Goal: Task Accomplishment & Management: Use online tool/utility

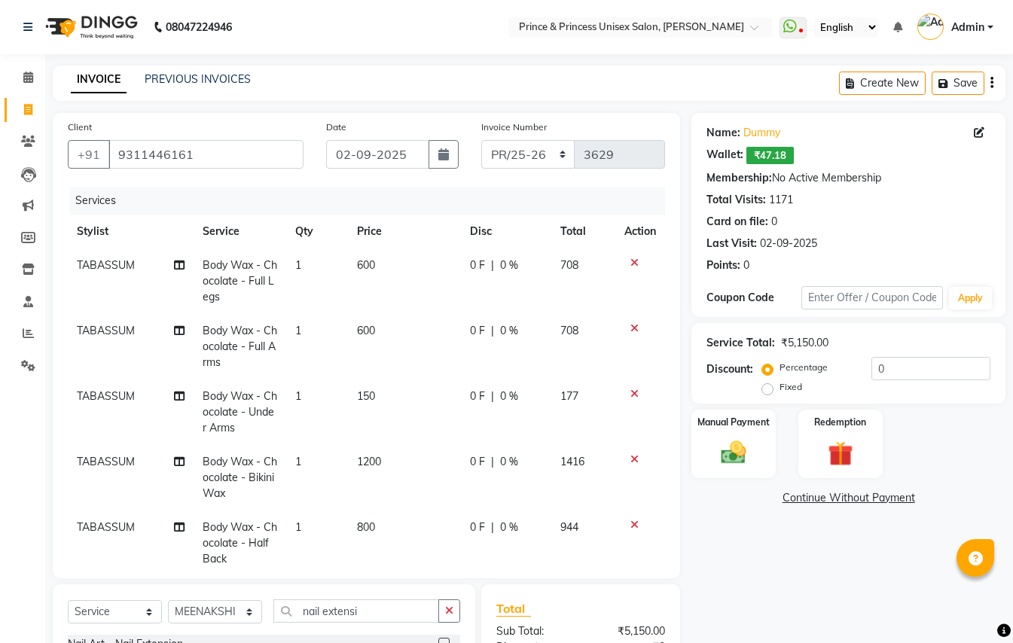
select select "service"
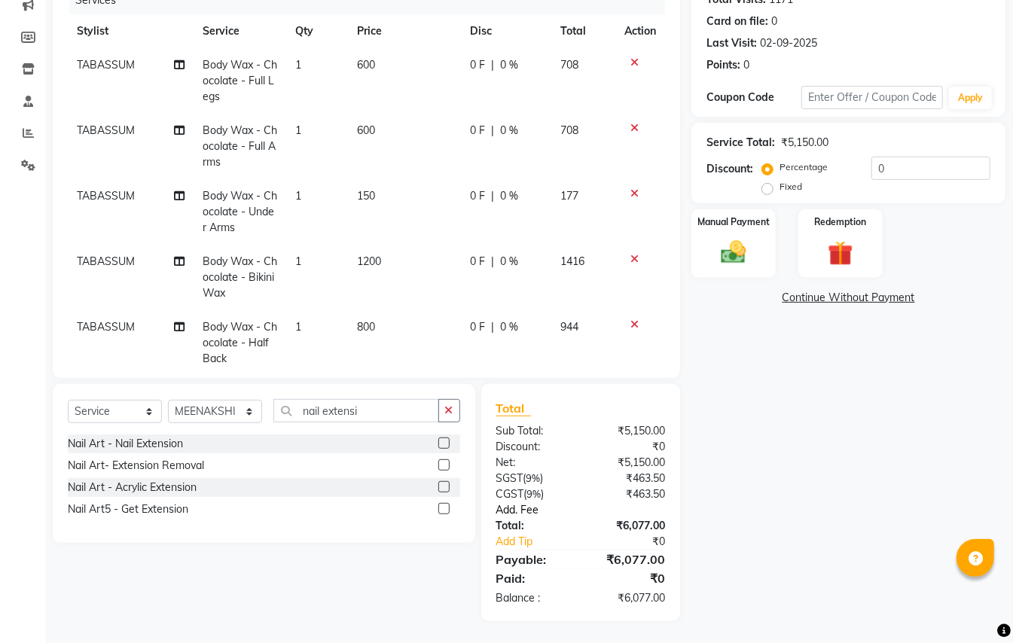
scroll to position [89, 0]
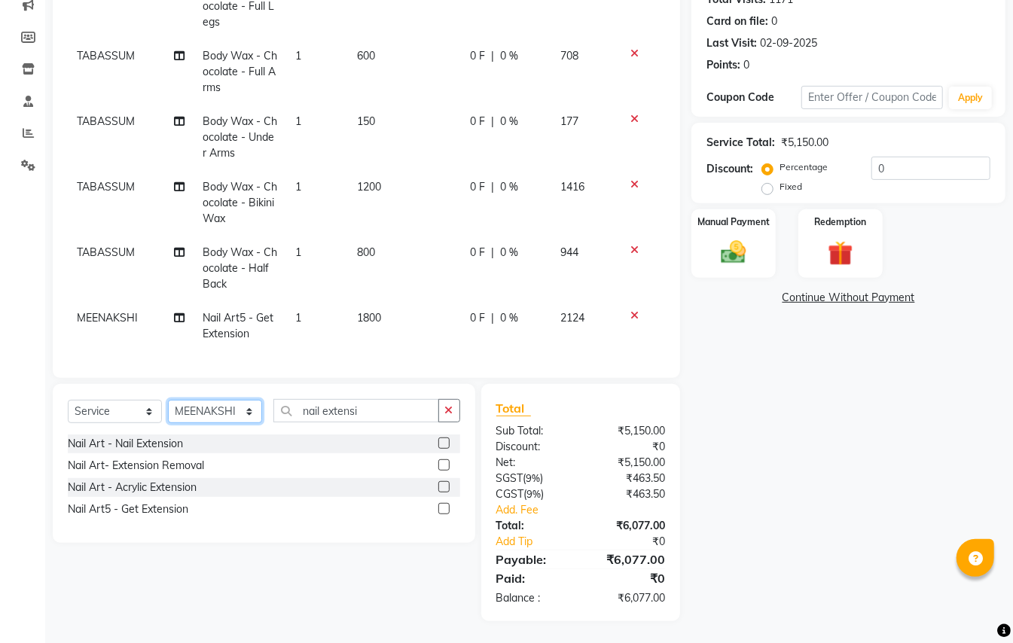
click at [217, 413] on select "Select Stylist ABHISHEK [PERSON_NAME] NEW [PERSON_NAME] [PERSON_NAME] [PERSON_N…" at bounding box center [215, 411] width 94 height 23
select select "17910"
click at [384, 407] on input "nail extensi" at bounding box center [356, 410] width 166 height 23
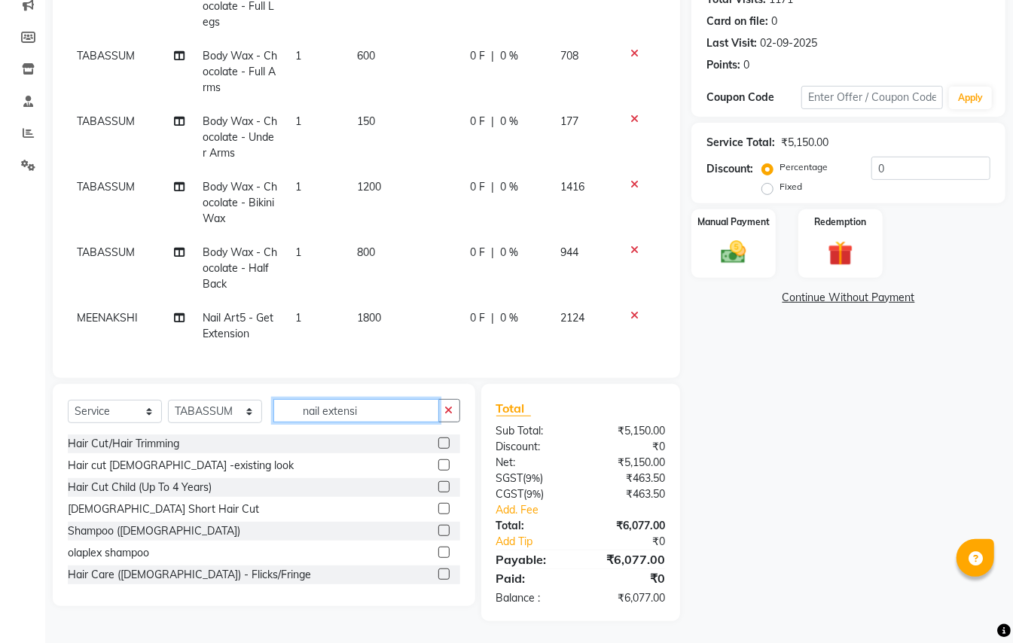
click at [384, 407] on input "nail extensi" at bounding box center [356, 410] width 166 height 23
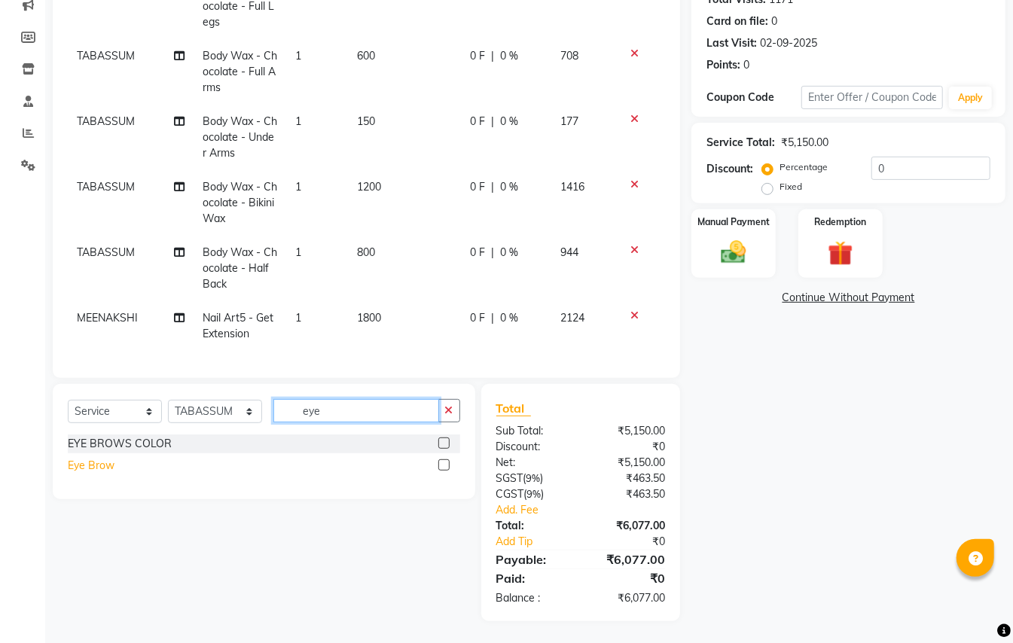
type input "eye"
click at [106, 468] on div "Eye Brow" at bounding box center [91, 466] width 47 height 16
checkbox input "false"
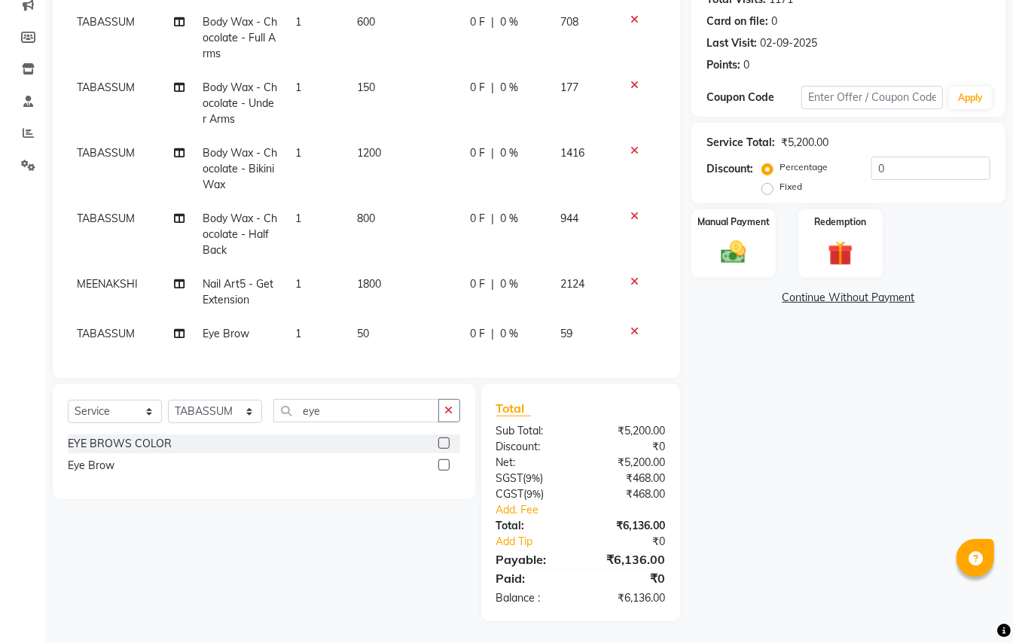
scroll to position [124, 0]
click at [359, 277] on span "1800" at bounding box center [369, 284] width 24 height 14
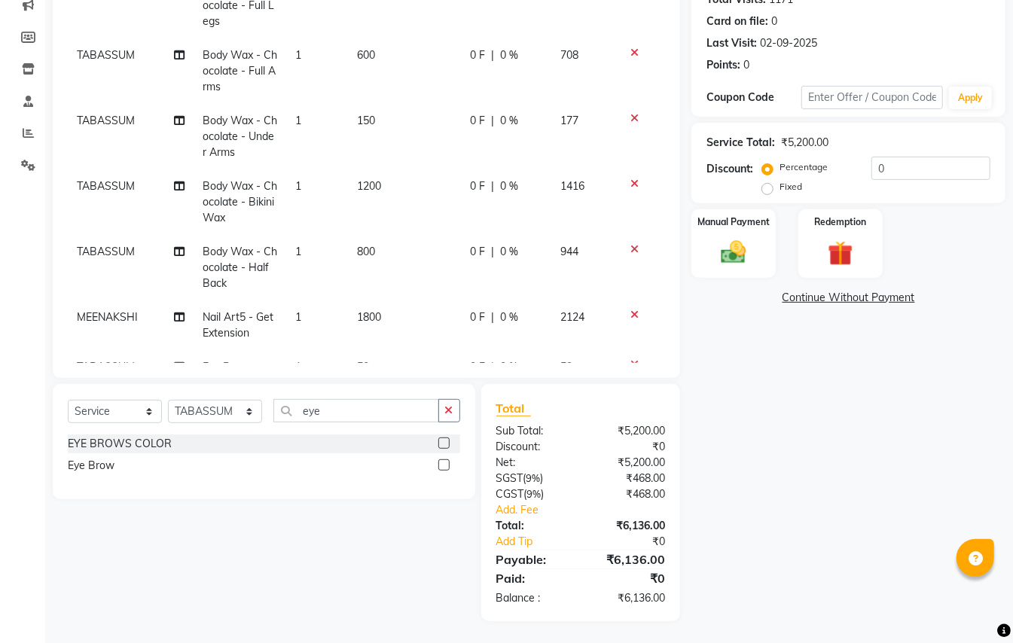
select select "63571"
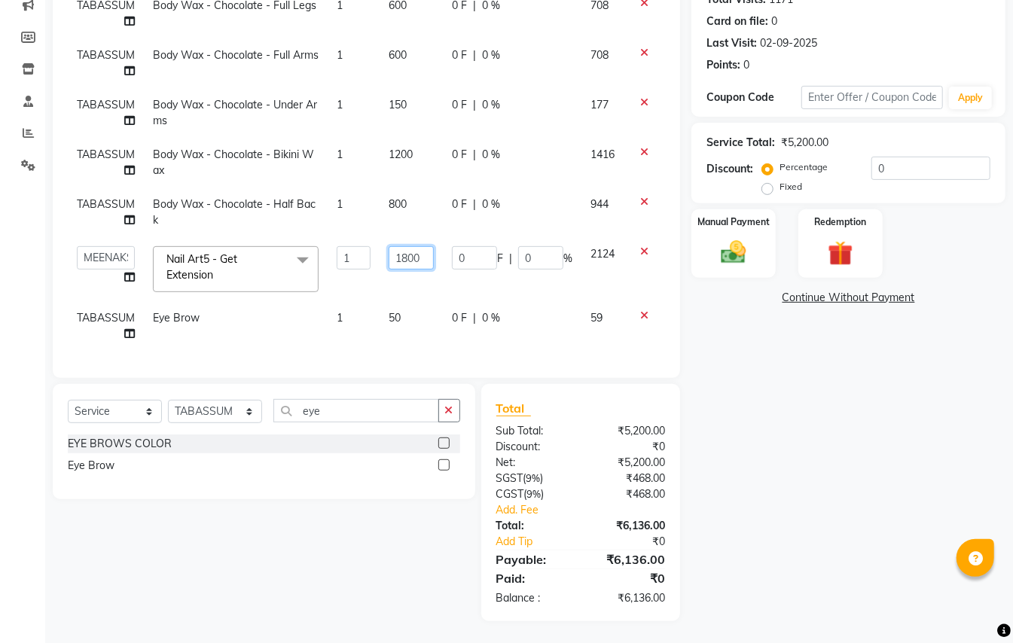
click at [426, 246] on input "1800" at bounding box center [411, 257] width 45 height 23
type input "2300"
click at [37, 307] on div "Calendar Invoice Clients Leads Marketing Members Inventory Staff Reports Settin…" at bounding box center [101, 232] width 203 height 779
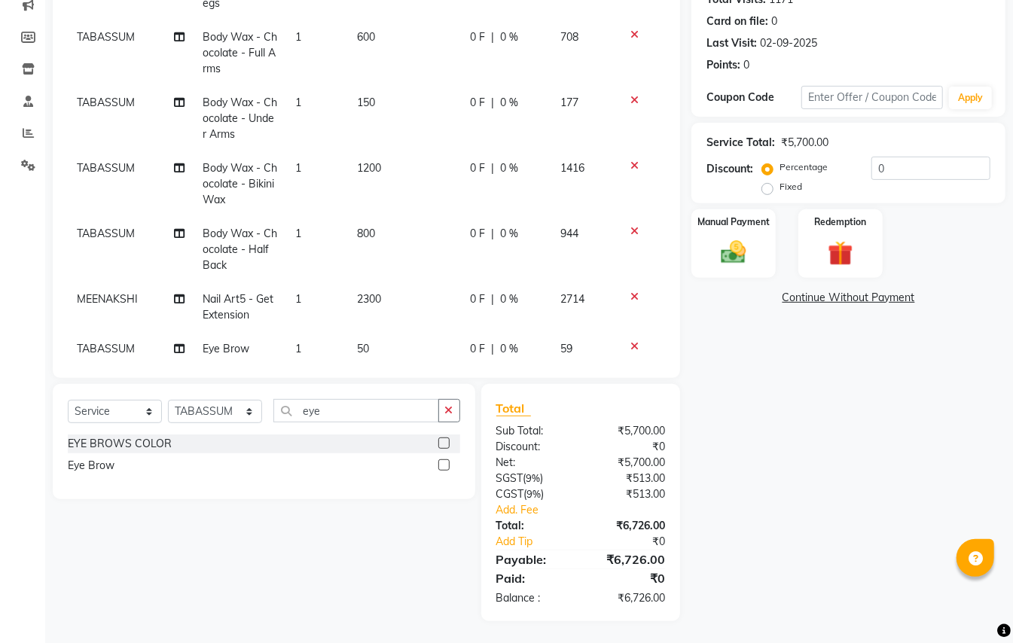
scroll to position [124, 0]
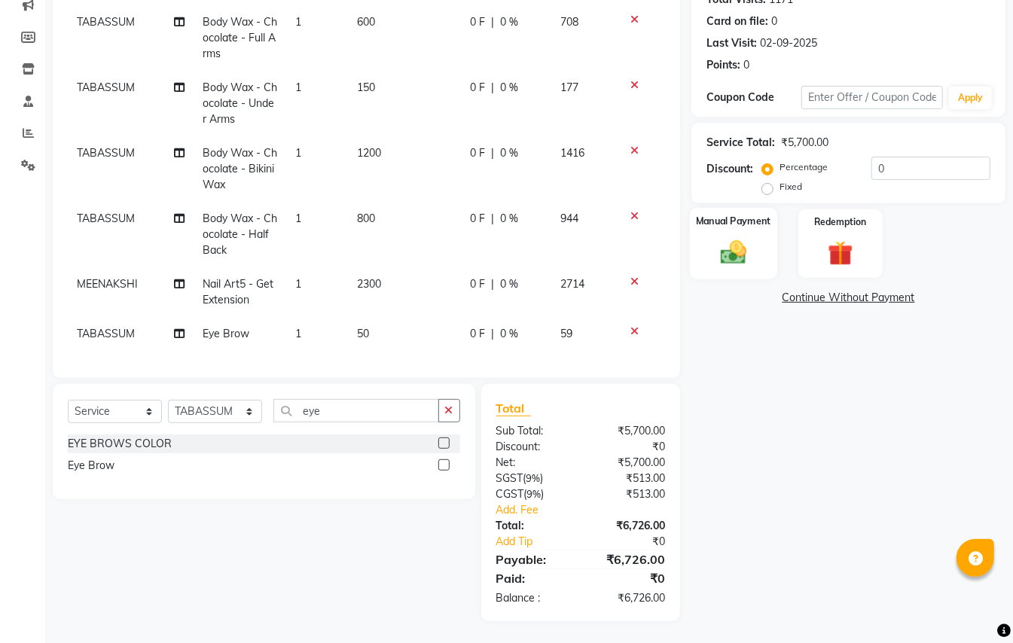
click at [736, 251] on img at bounding box center [734, 252] width 42 height 30
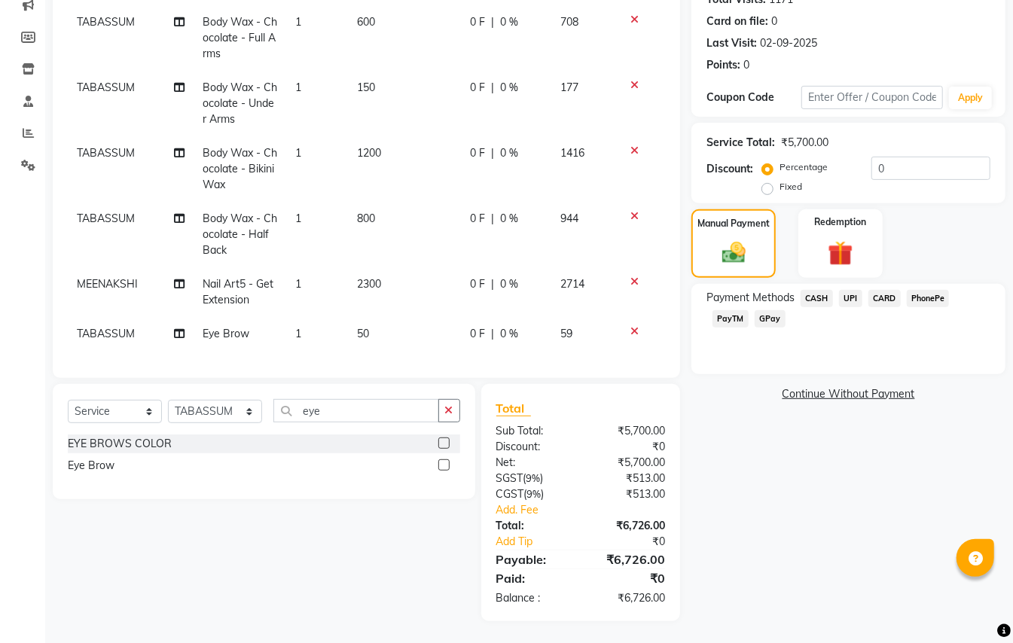
click at [738, 318] on span "PayTM" at bounding box center [731, 318] width 36 height 17
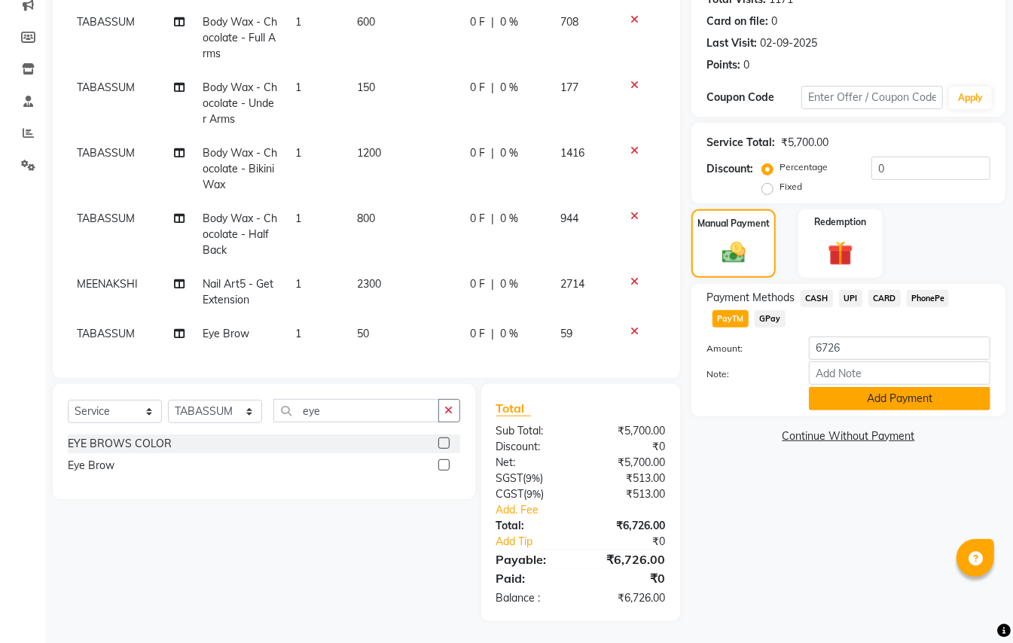
click at [826, 396] on button "Add Payment" at bounding box center [900, 398] width 182 height 23
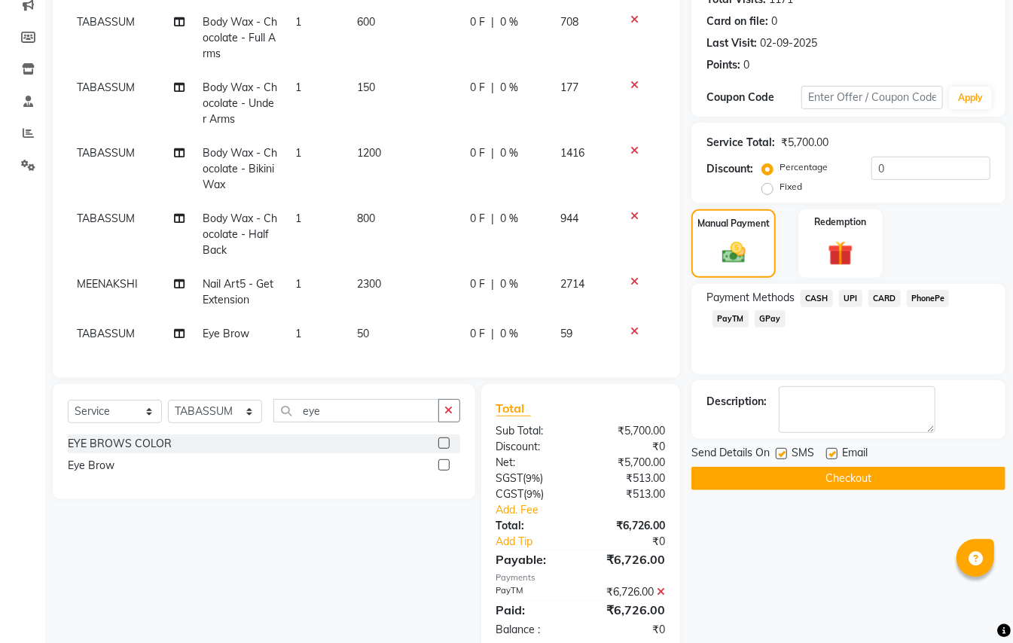
click at [859, 482] on button "Checkout" at bounding box center [848, 478] width 314 height 23
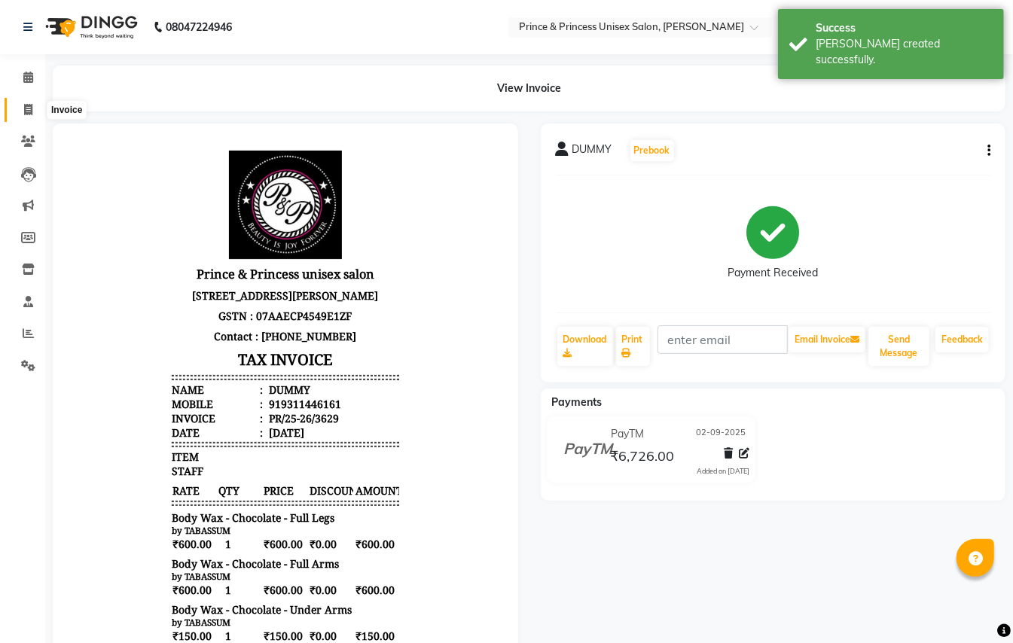
click at [31, 105] on icon at bounding box center [28, 109] width 8 height 11
select select "service"
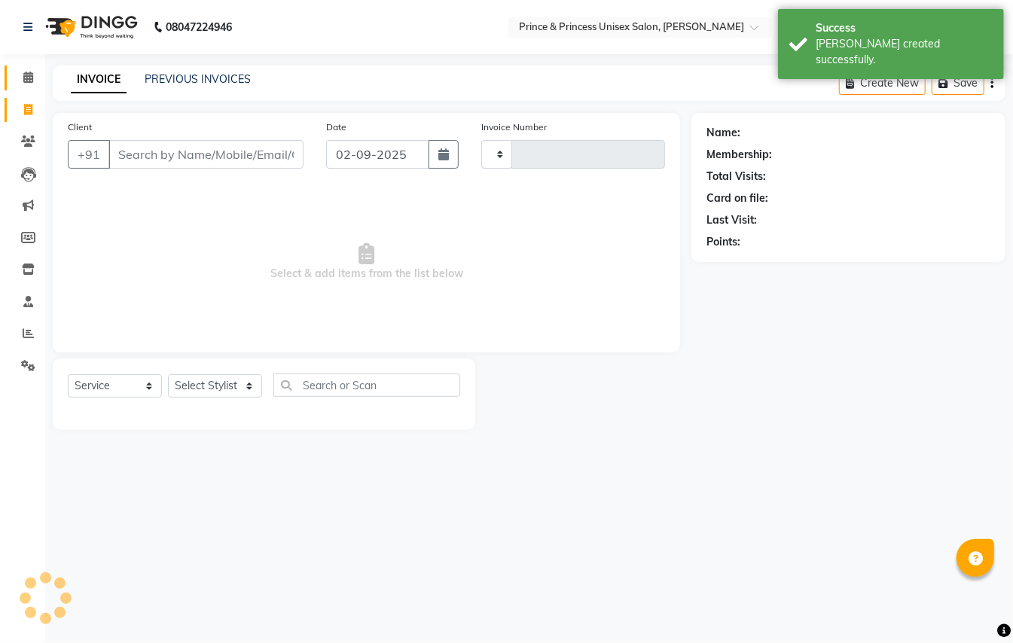
type input "3630"
select select "3760"
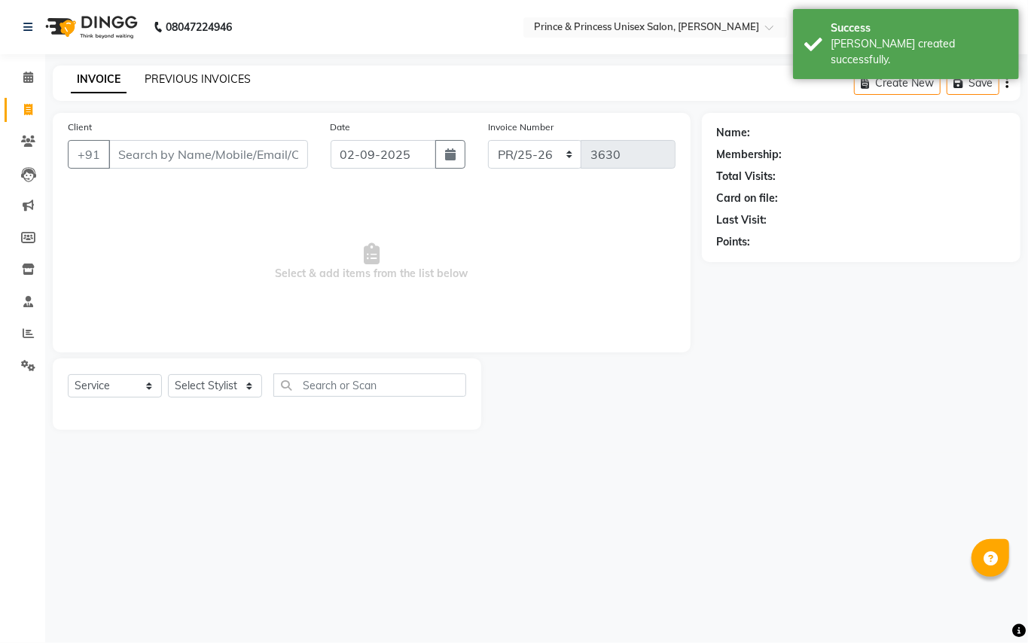
click at [209, 81] on link "PREVIOUS INVOICES" at bounding box center [198, 79] width 106 height 14
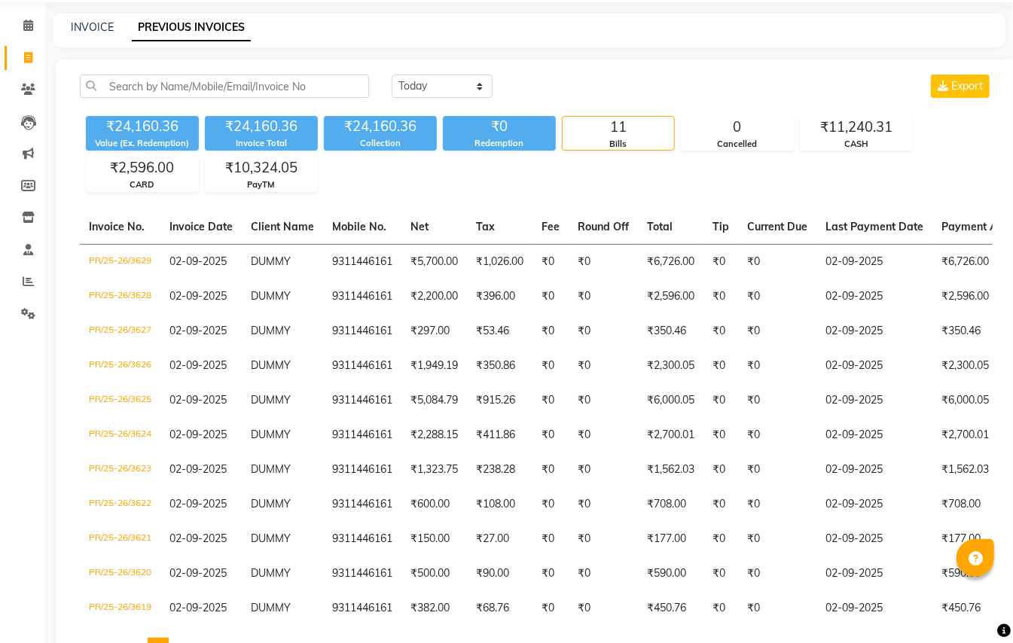
scroll to position [51, 0]
click at [32, 54] on icon at bounding box center [28, 58] width 8 height 11
select select "service"
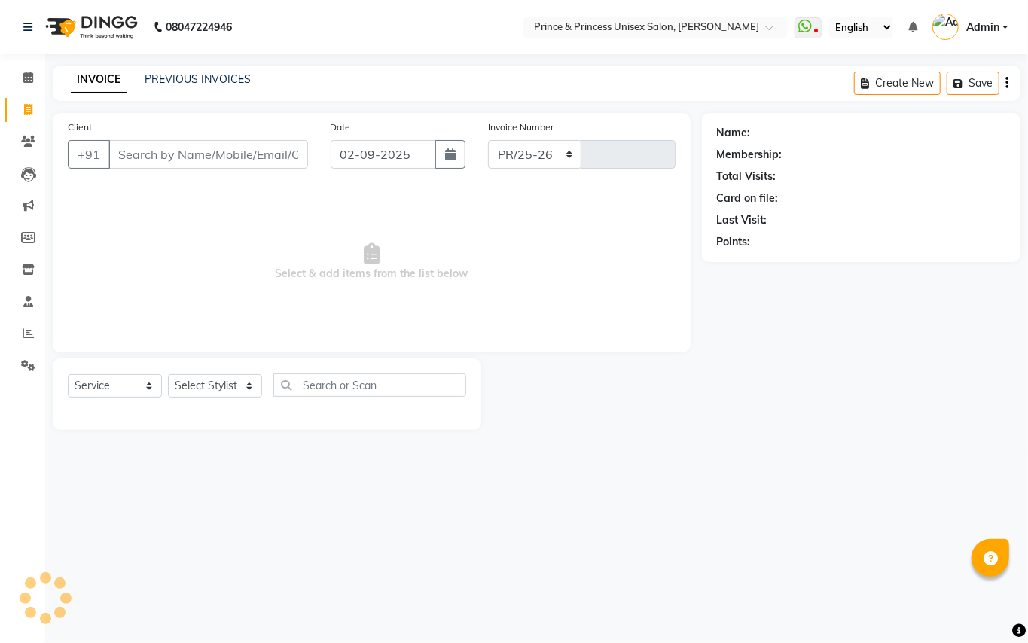
select select "3760"
type input "3630"
click at [187, 148] on input "Client" at bounding box center [208, 154] width 200 height 29
type input "9311446161"
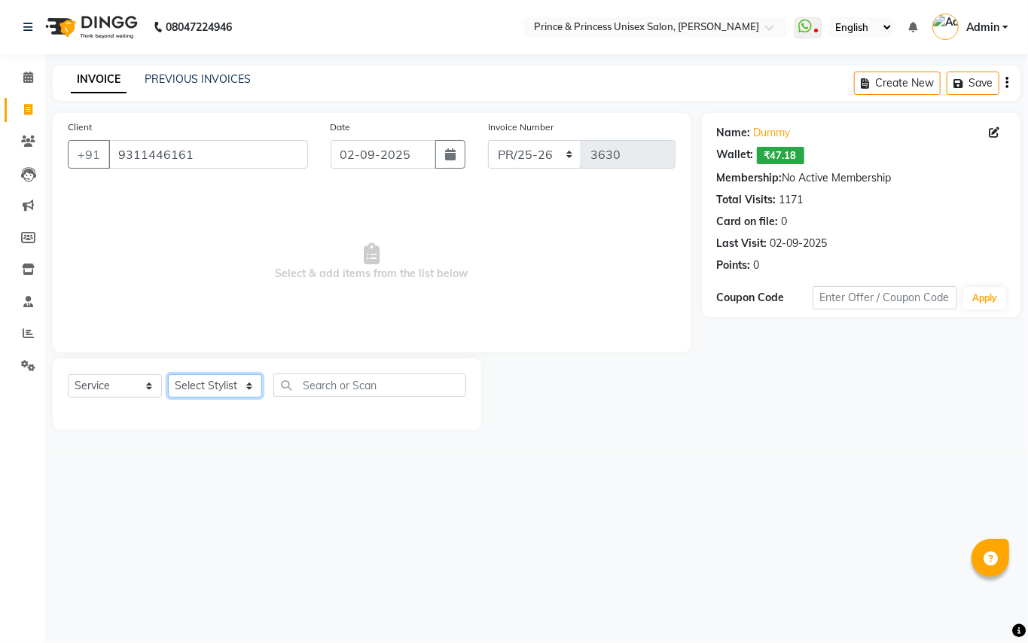
click at [221, 384] on select "Select Stylist ABHISHEK AJEET AJEET NEW ARUN ASLAM CHANDAN GUDDU MAHESH MANI ME…" at bounding box center [215, 385] width 94 height 23
select select "87445"
drag, startPoint x: 221, startPoint y: 386, endPoint x: 324, endPoint y: 384, distance: 102.5
click at [221, 386] on select "Select Stylist ABHISHEK AJEET AJEET NEW ARUN ASLAM CHANDAN GUDDU MAHESH MANI ME…" at bounding box center [215, 385] width 94 height 23
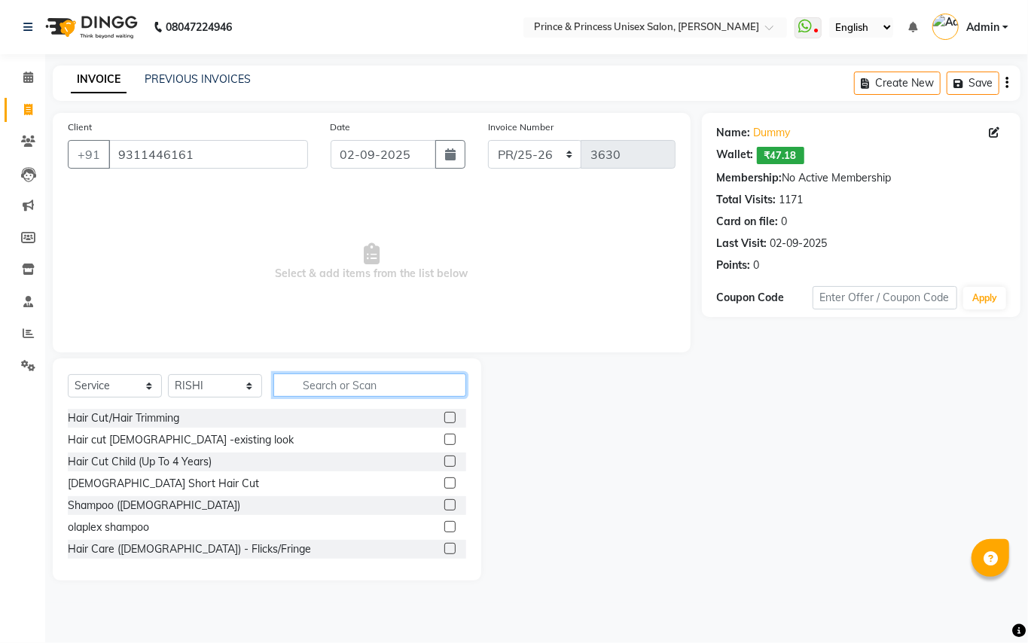
click at [324, 384] on input "text" at bounding box center [369, 385] width 193 height 23
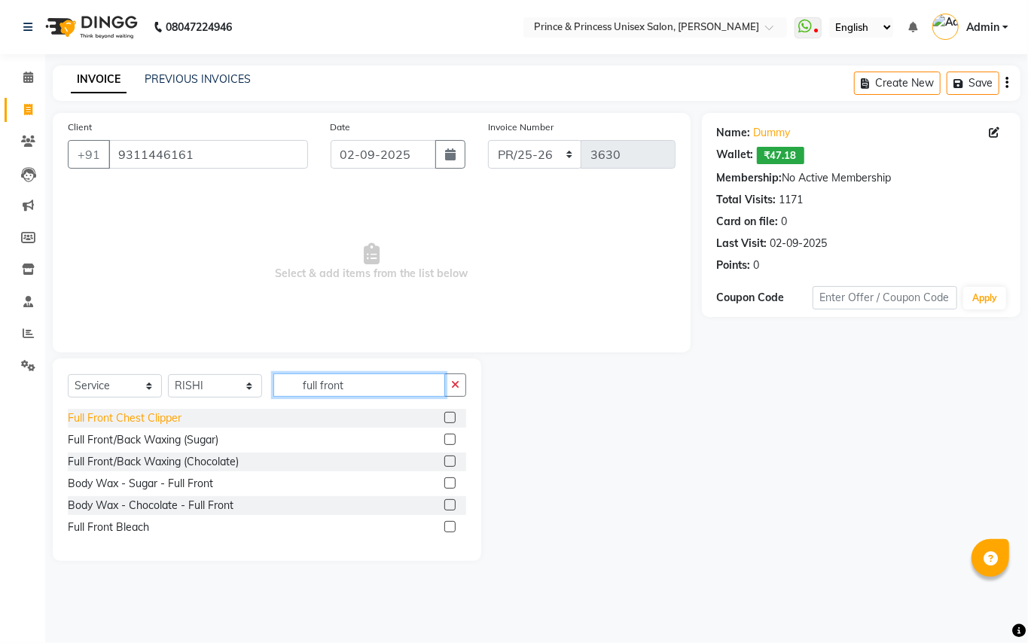
type input "full front"
click at [115, 417] on div "Full Front Chest Clipper" at bounding box center [125, 419] width 114 height 16
checkbox input "false"
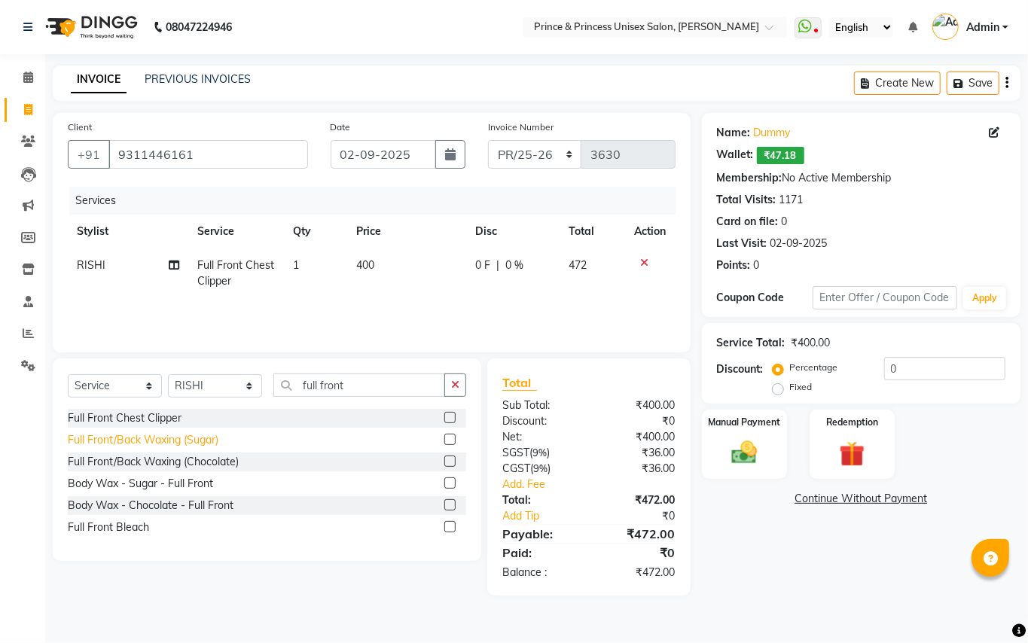
click at [111, 438] on div "Full Front/Back Waxing (Sugar)" at bounding box center [143, 440] width 151 height 16
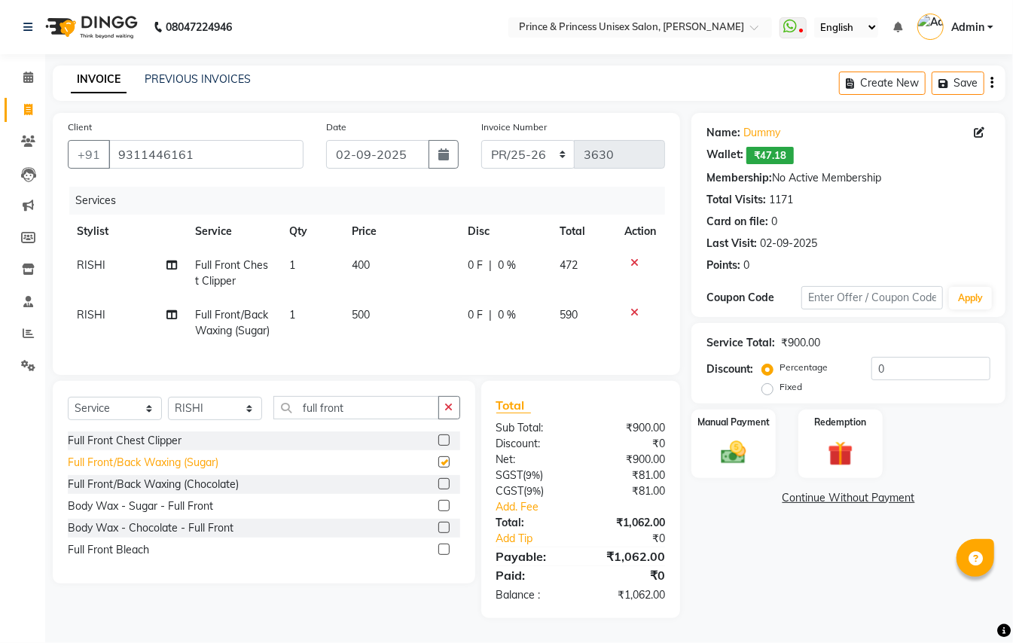
checkbox input "false"
click at [368, 262] on span "400" at bounding box center [361, 265] width 18 height 14
select select "87445"
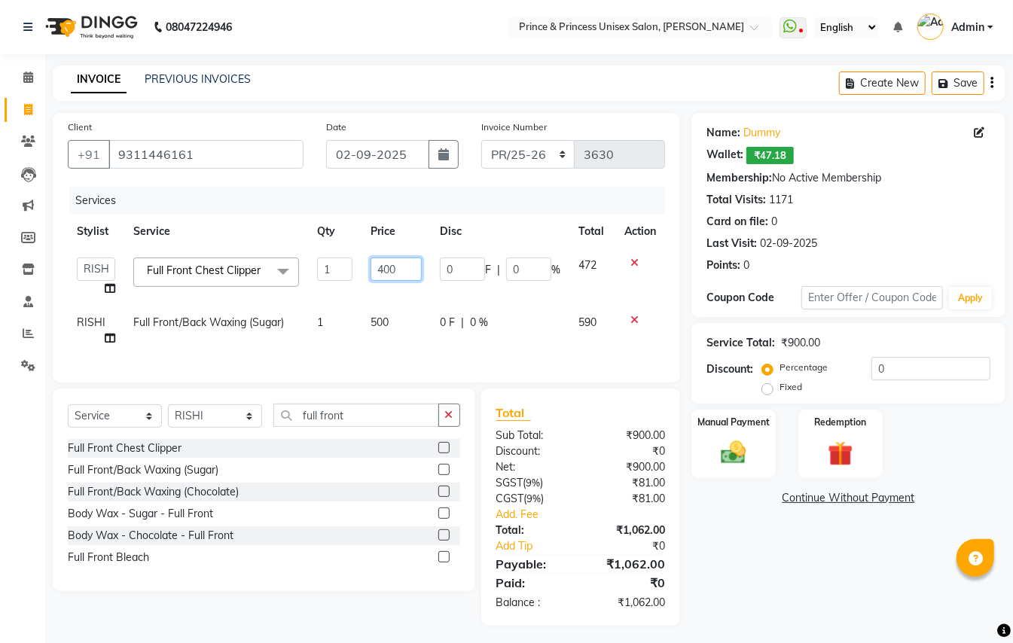
click at [408, 271] on input "400" at bounding box center [396, 269] width 51 height 23
type input "4"
type input "300"
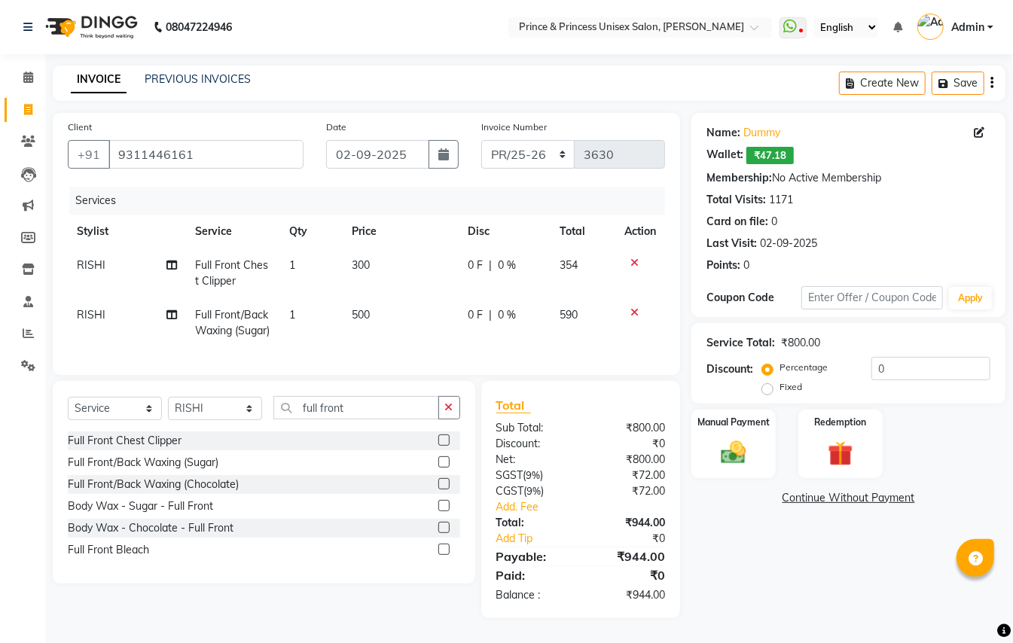
click at [386, 321] on td "500" at bounding box center [401, 323] width 116 height 50
select select "87445"
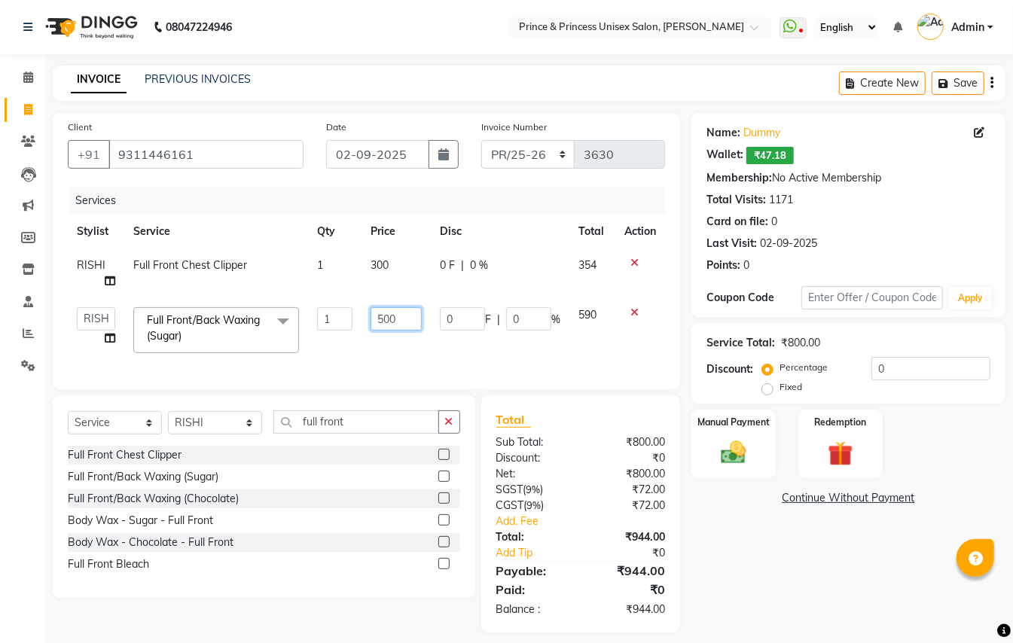
click at [405, 307] on input "500" at bounding box center [396, 318] width 51 height 23
type input "300"
click at [423, 354] on div "Services Stylist Service Qty Price Disc Total Action RISHI Full Front Chest Cli…" at bounding box center [366, 281] width 597 height 188
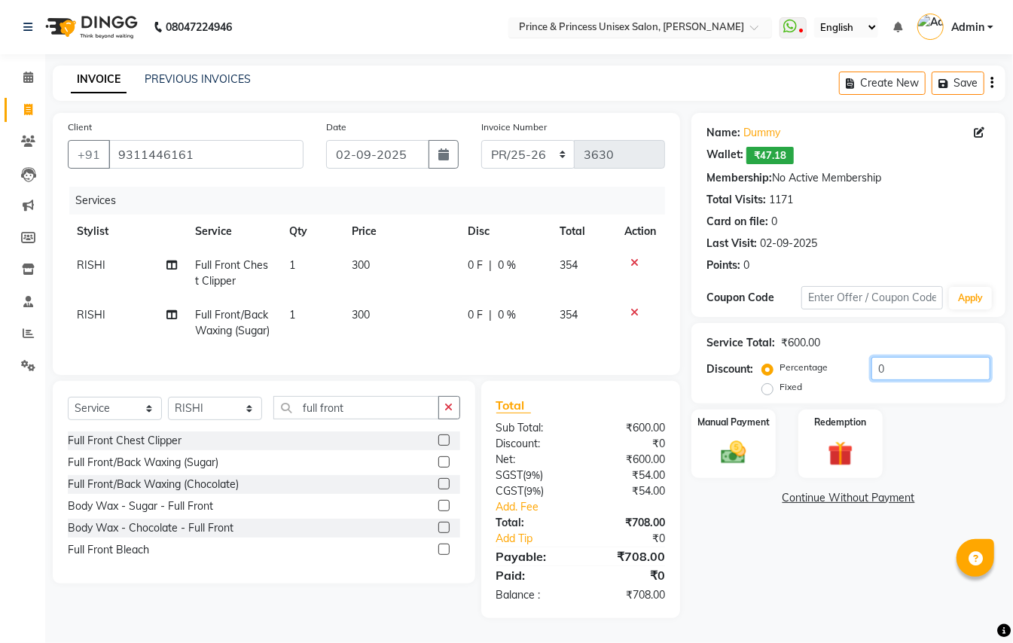
drag, startPoint x: 887, startPoint y: 368, endPoint x: 688, endPoint y: 20, distance: 401.2
click at [836, 321] on div "Name: Dummy Wallet: ₹47.18 Membership: No Active Membership Total Visits: 1171 …" at bounding box center [853, 365] width 325 height 505
type input "1.13"
click at [732, 456] on img at bounding box center [734, 453] width 42 height 30
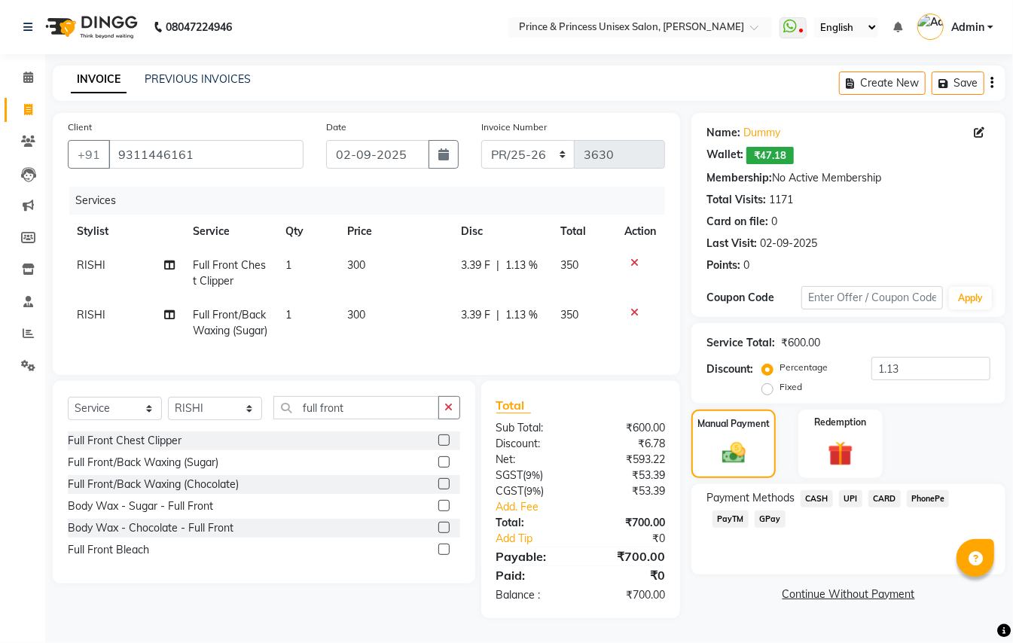
click at [821, 500] on span "CASH" at bounding box center [817, 498] width 32 height 17
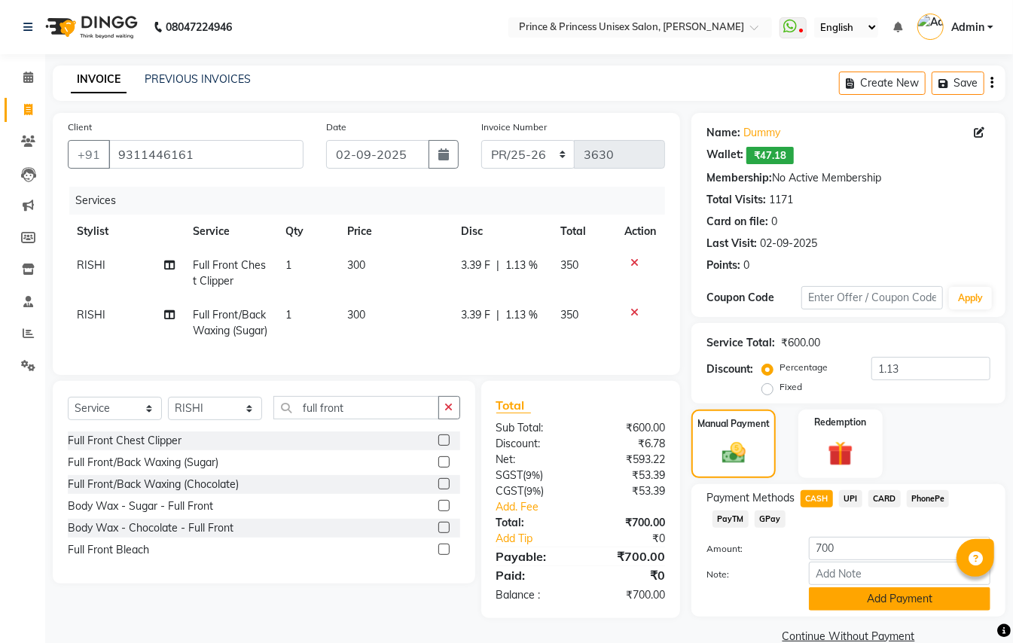
click at [832, 600] on button "Add Payment" at bounding box center [900, 599] width 182 height 23
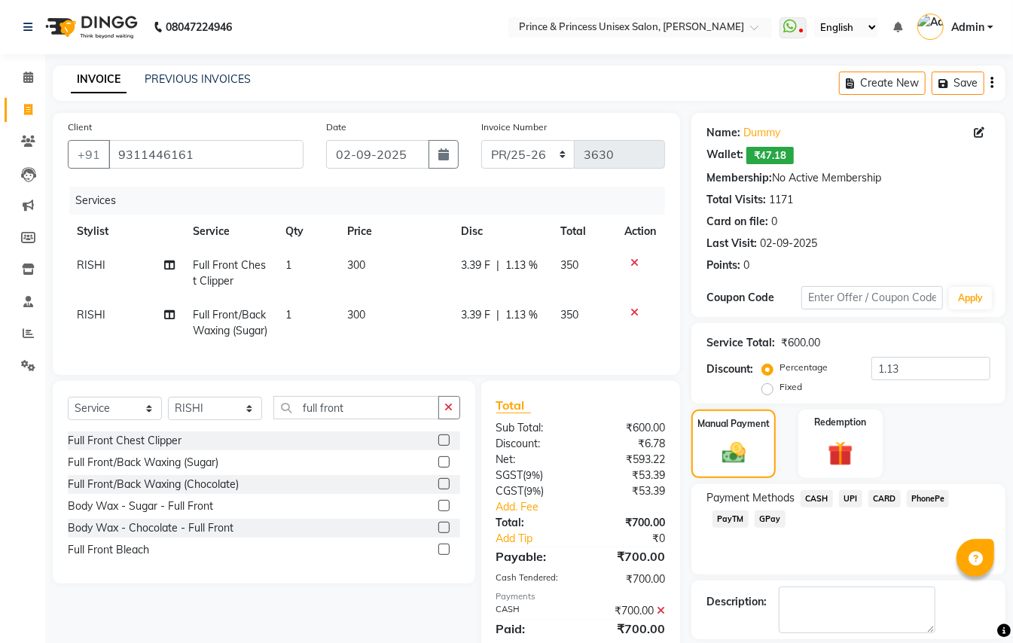
drag, startPoint x: 1005, startPoint y: 477, endPoint x: 1004, endPoint y: 540, distance: 63.3
click at [1004, 540] on div "Name: Dummy Wallet: ₹47.18 Membership: No Active Membership Total Visits: 1171 …" at bounding box center [853, 402] width 325 height 578
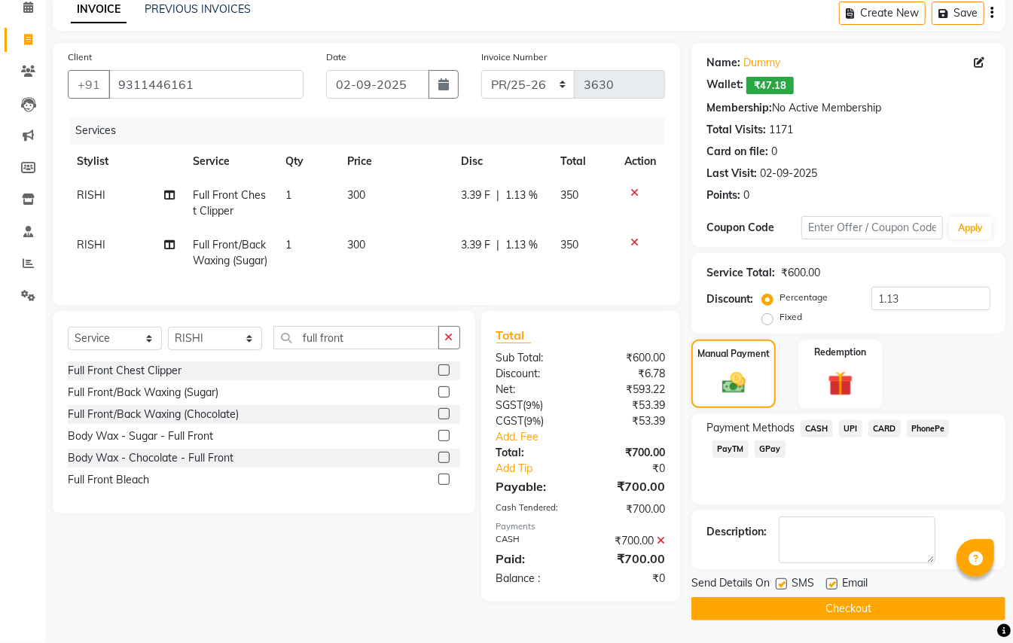
scroll to position [82, 0]
drag, startPoint x: 868, startPoint y: 585, endPoint x: 872, endPoint y: 597, distance: 13.3
click at [868, 588] on div "Send Details On SMS Email Checkout" at bounding box center [848, 597] width 314 height 45
click at [872, 597] on button "Checkout" at bounding box center [848, 608] width 314 height 23
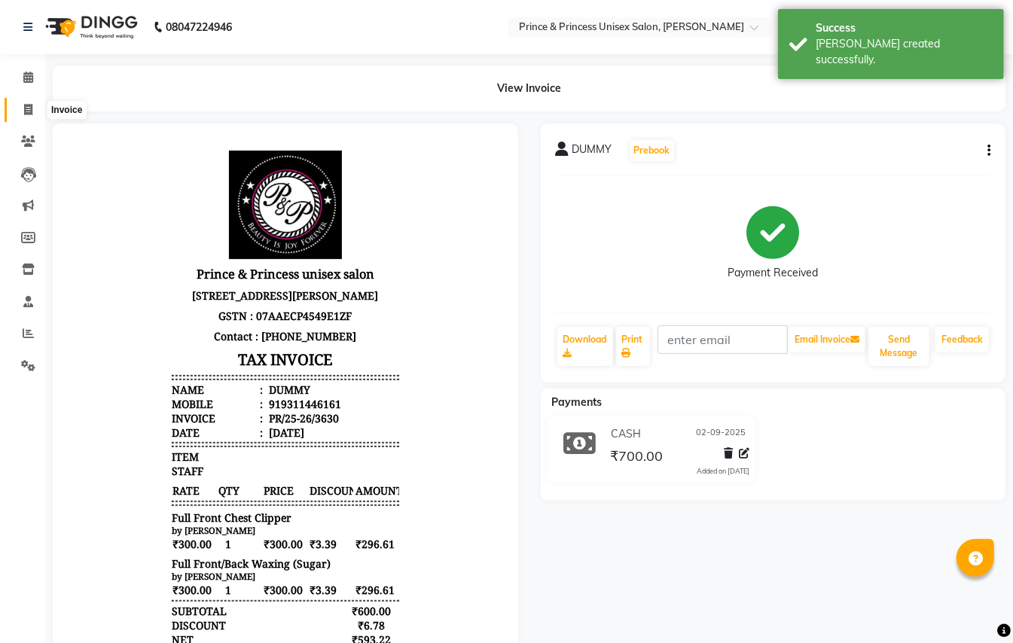
click at [30, 107] on icon at bounding box center [28, 109] width 8 height 11
select select "service"
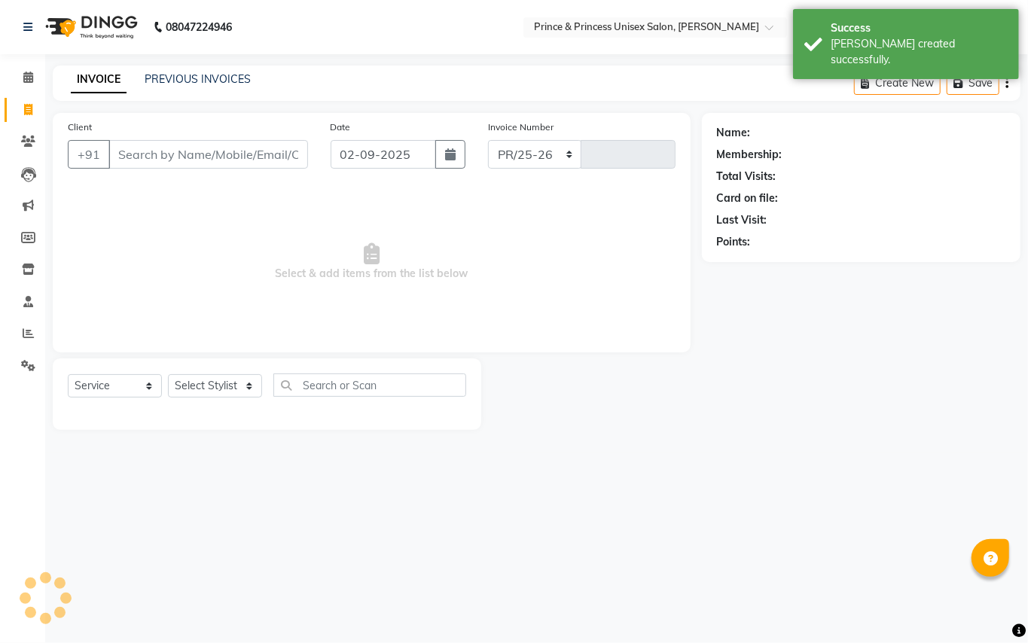
select select "3760"
type input "3631"
click at [212, 78] on link "PREVIOUS INVOICES" at bounding box center [198, 79] width 106 height 14
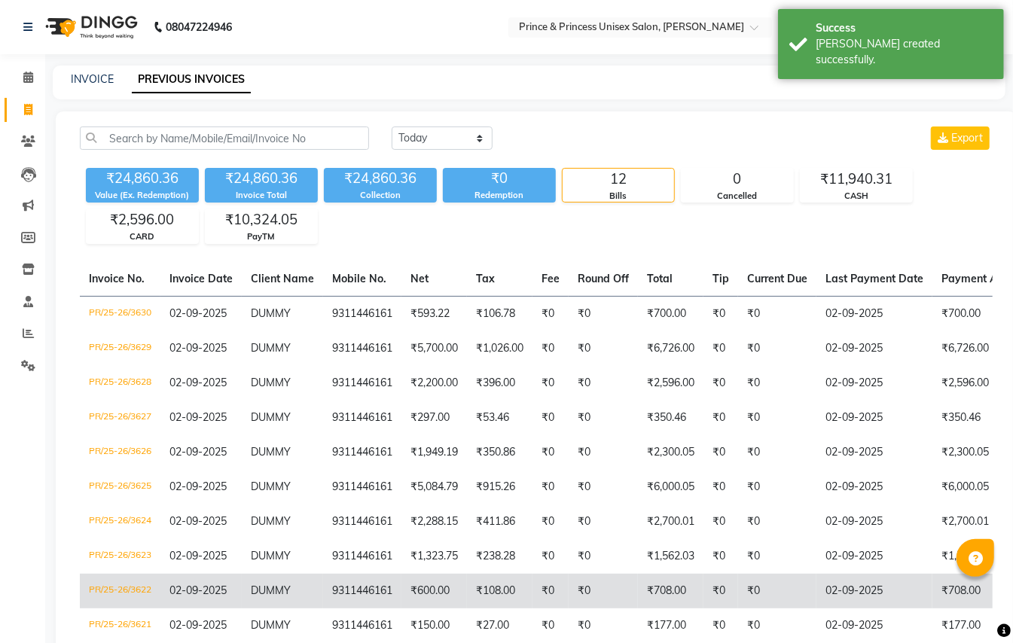
click at [679, 600] on td "₹708.00" at bounding box center [671, 591] width 66 height 35
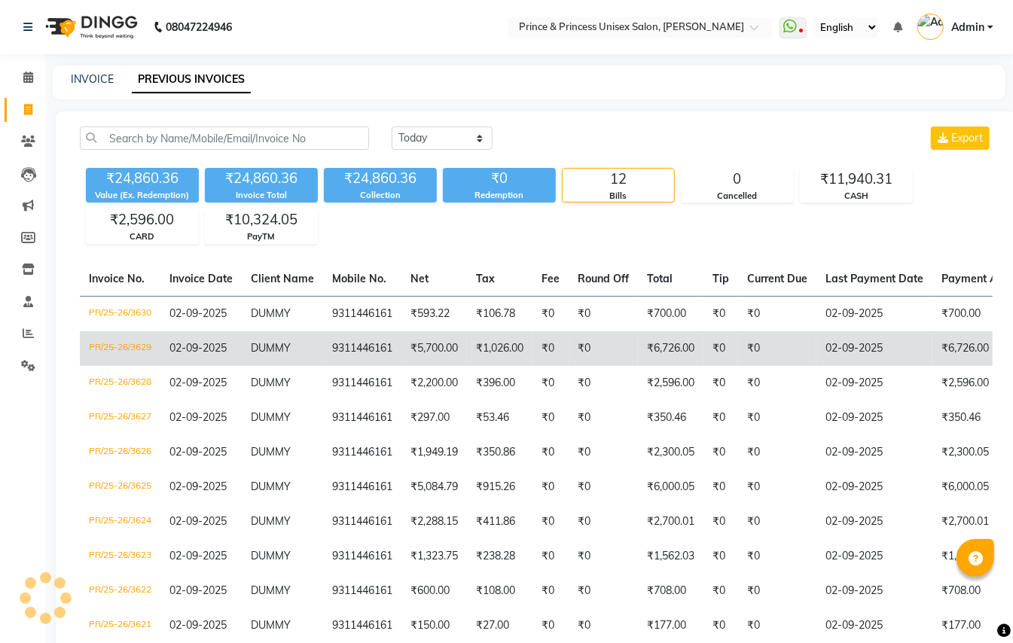
click at [145, 349] on td "PR/25-26/3629" at bounding box center [120, 348] width 81 height 35
click at [94, 353] on td "PR/25-26/3629" at bounding box center [120, 348] width 81 height 35
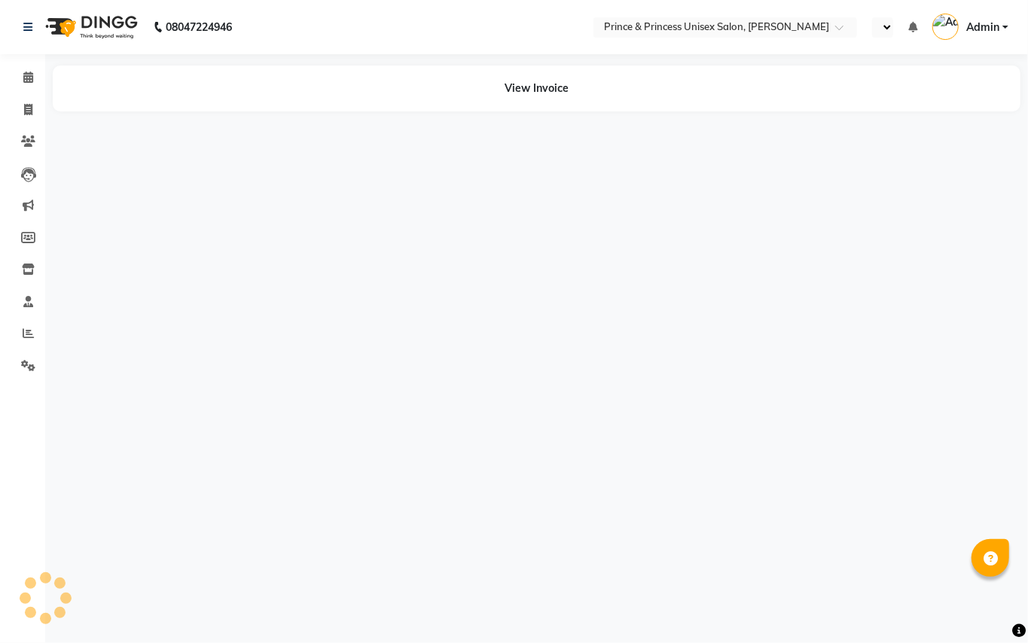
select select "en"
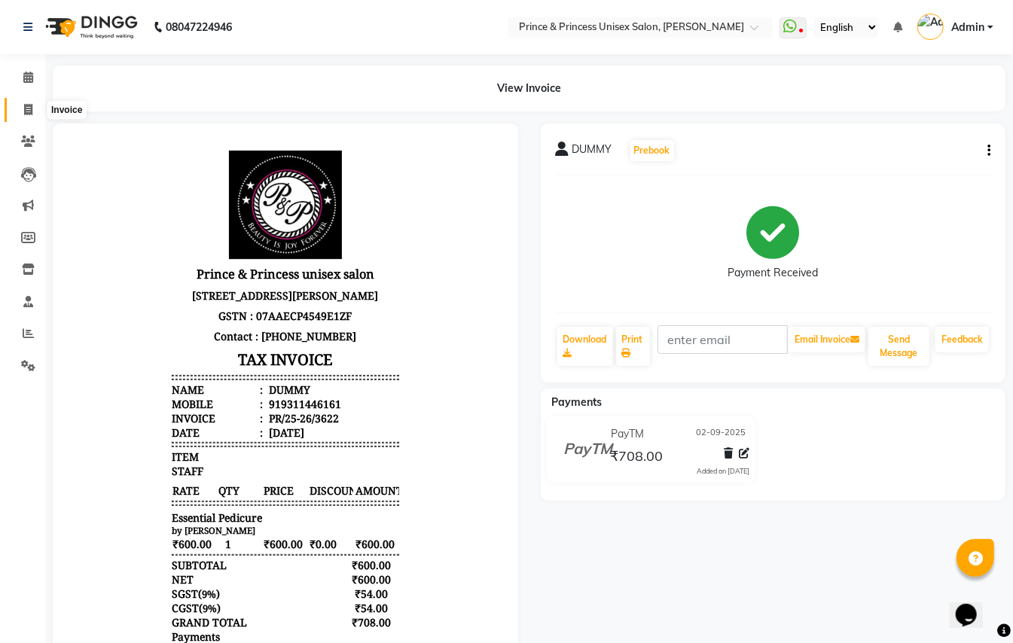
click at [28, 109] on icon at bounding box center [28, 109] width 8 height 11
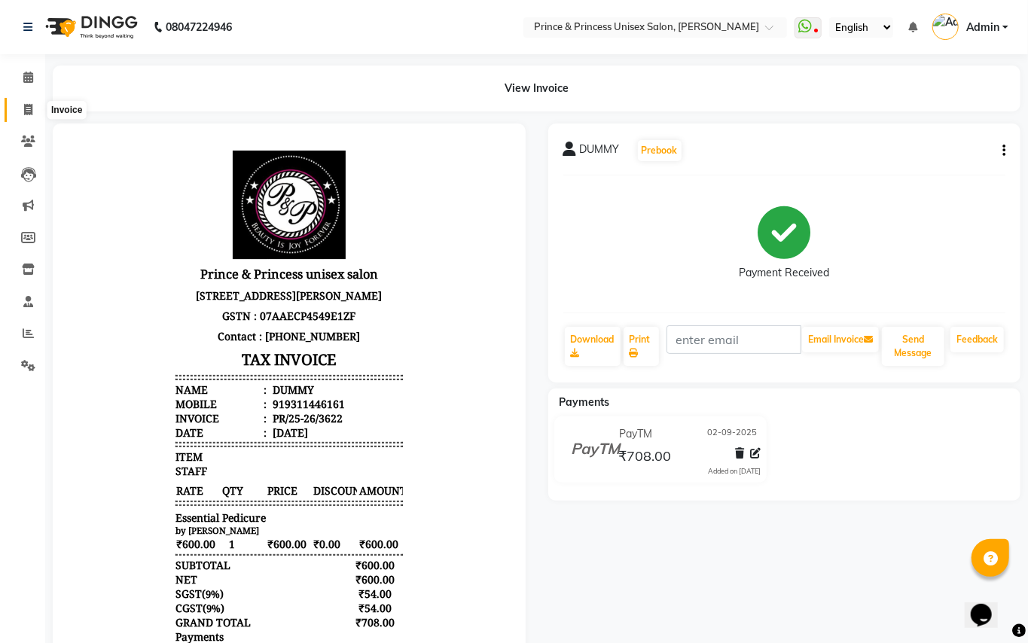
select select "service"
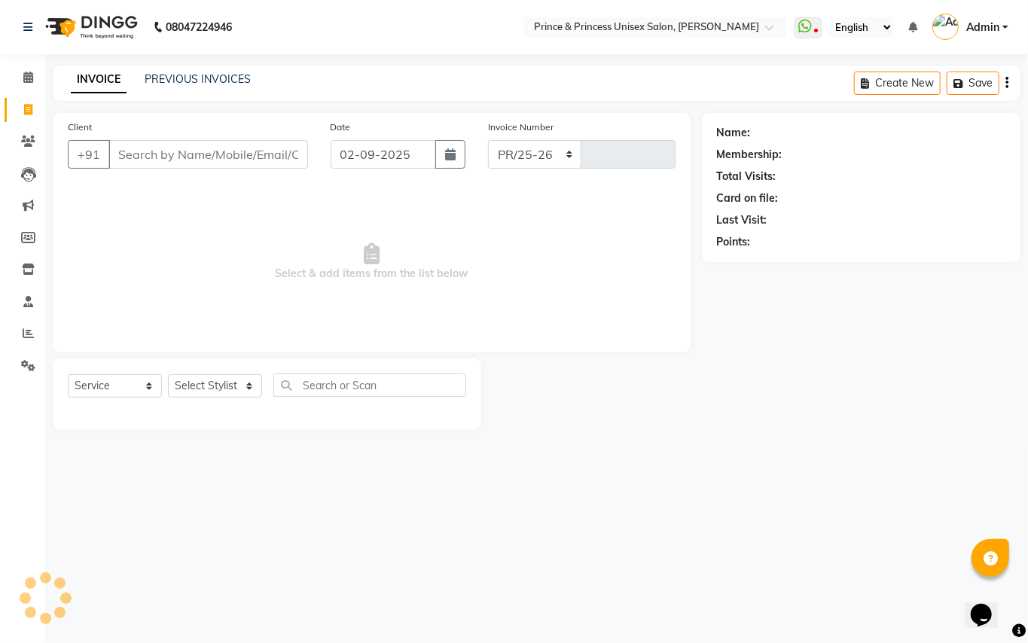
select select "3760"
type input "3631"
click at [25, 334] on icon at bounding box center [28, 333] width 11 height 11
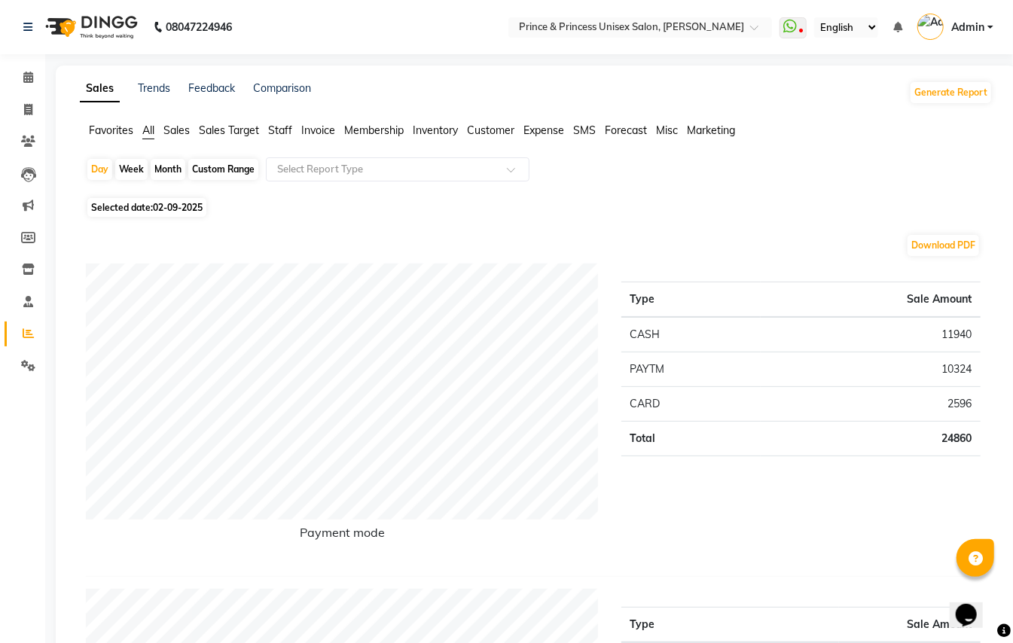
click at [232, 127] on span "Sales Target" at bounding box center [229, 131] width 60 height 14
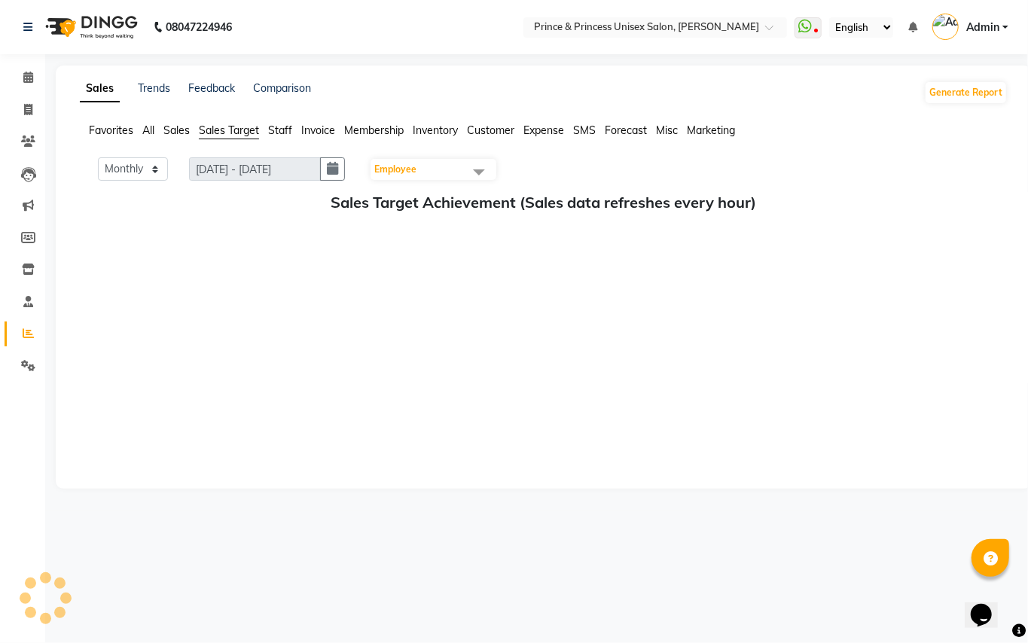
click at [290, 130] on span "Staff" at bounding box center [280, 131] width 24 height 14
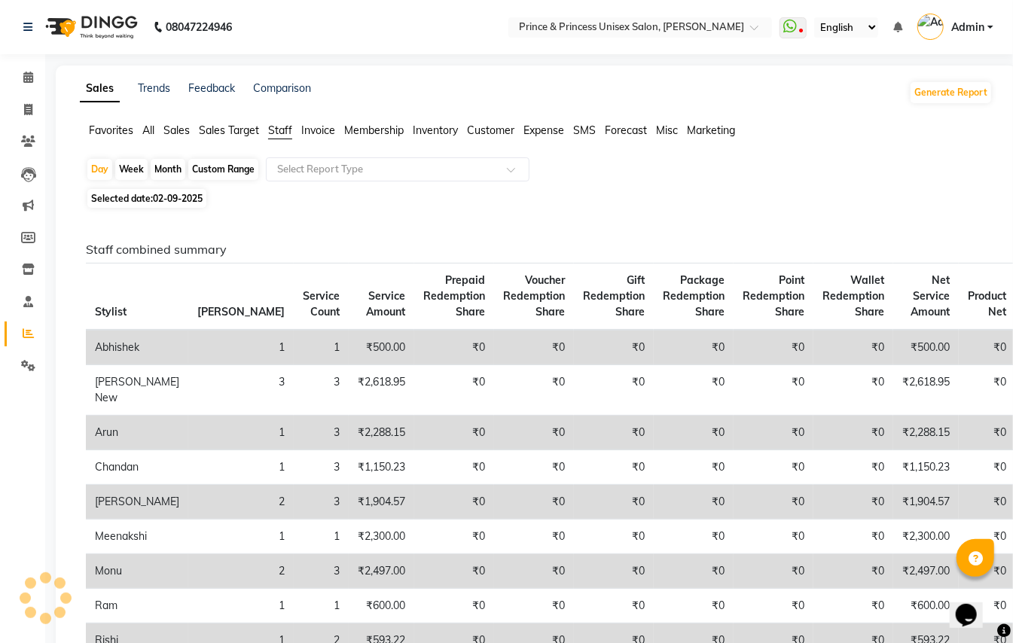
click at [230, 166] on div "Custom Range" at bounding box center [223, 169] width 70 height 21
select select "9"
select select "2025"
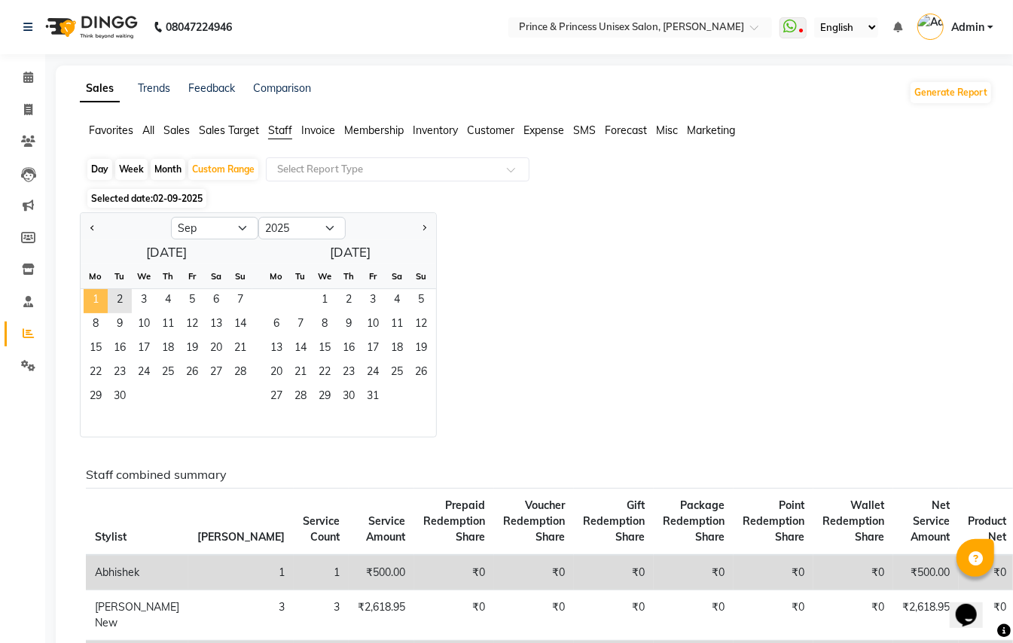
click at [94, 296] on span "1" at bounding box center [96, 301] width 24 height 24
click at [116, 299] on span "2" at bounding box center [120, 301] width 24 height 24
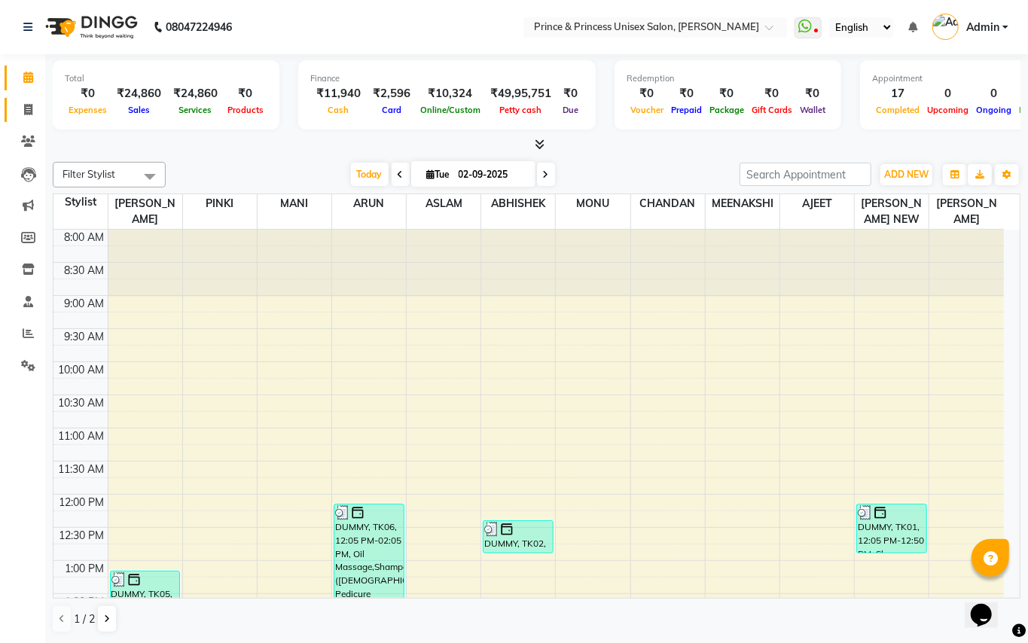
click at [28, 110] on icon at bounding box center [28, 109] width 8 height 11
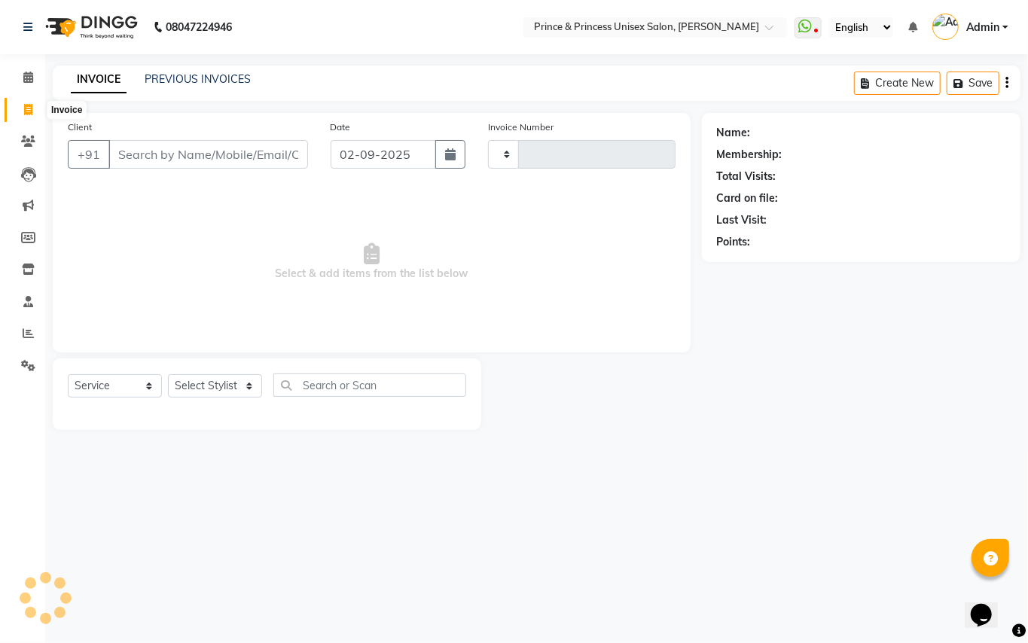
click at [22, 110] on span at bounding box center [28, 110] width 26 height 17
click at [205, 78] on link "PREVIOUS INVOICES" at bounding box center [198, 79] width 106 height 14
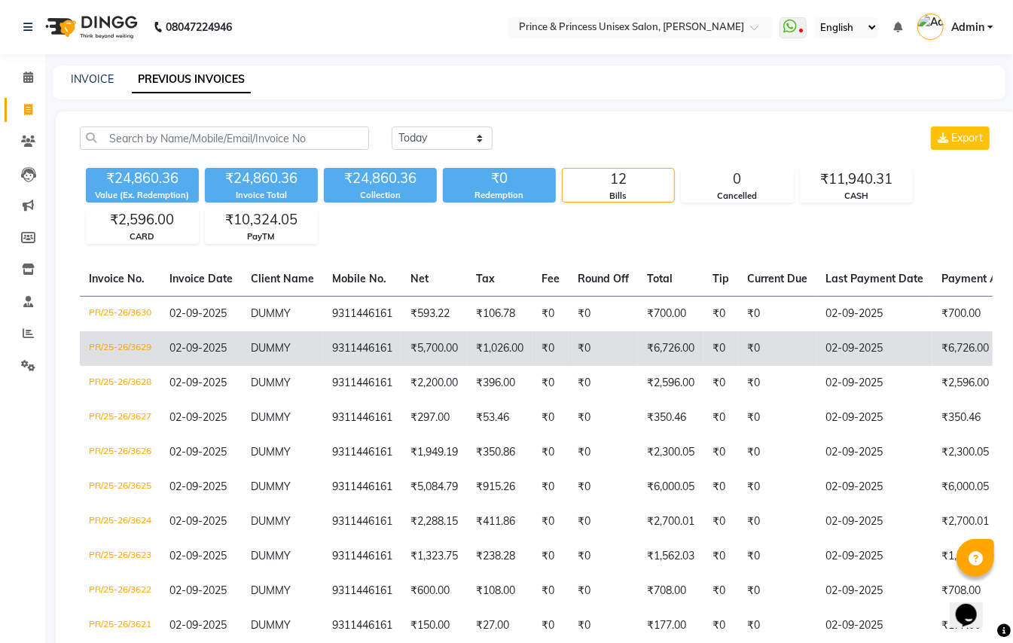
click at [607, 349] on td "₹0" at bounding box center [603, 348] width 69 height 35
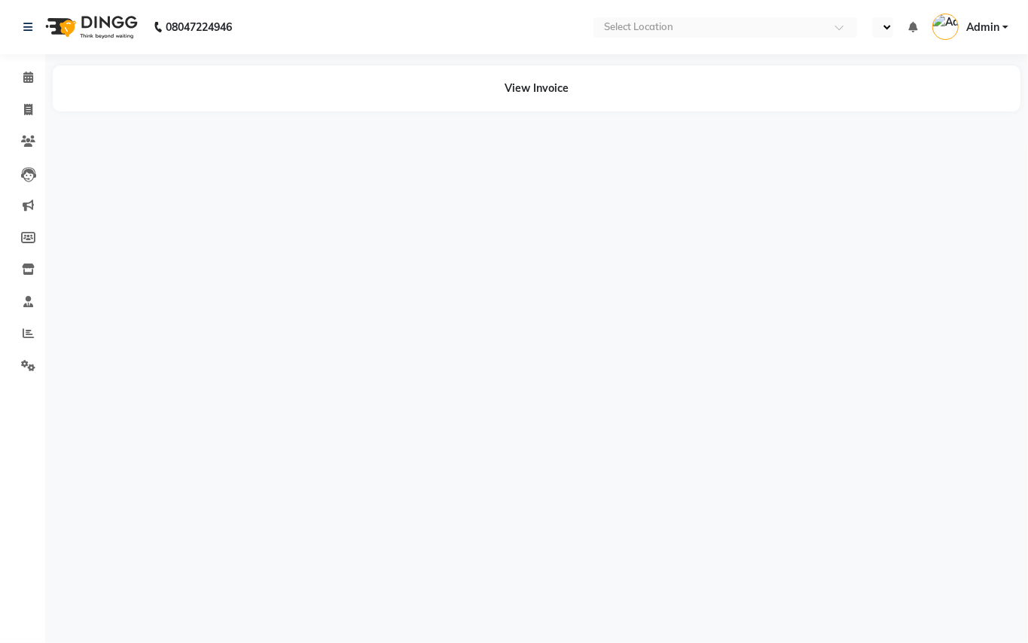
select select "en"
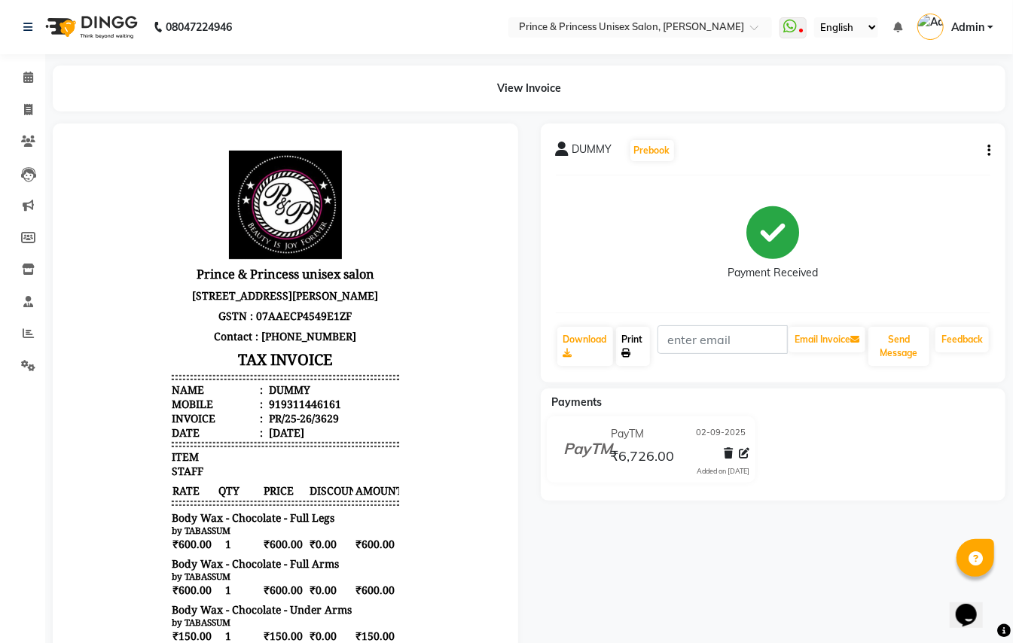
click at [633, 339] on link "Print" at bounding box center [633, 346] width 35 height 39
click at [31, 109] on icon at bounding box center [28, 109] width 8 height 11
select select "service"
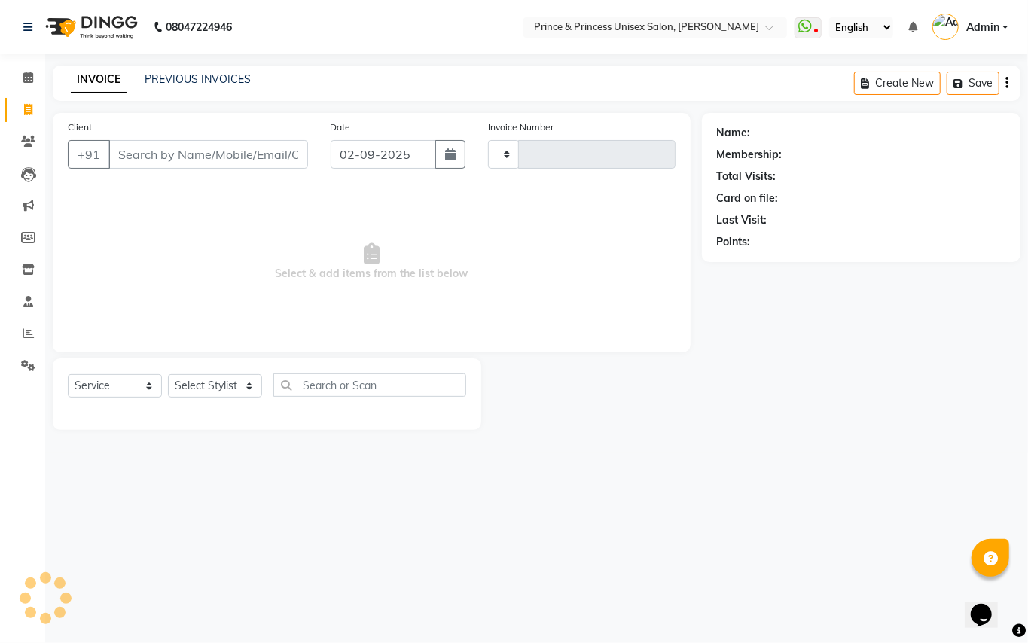
type input "3631"
select select "3760"
click at [209, 78] on link "PREVIOUS INVOICES" at bounding box center [198, 79] width 106 height 14
